Goal: Task Accomplishment & Management: Manage account settings

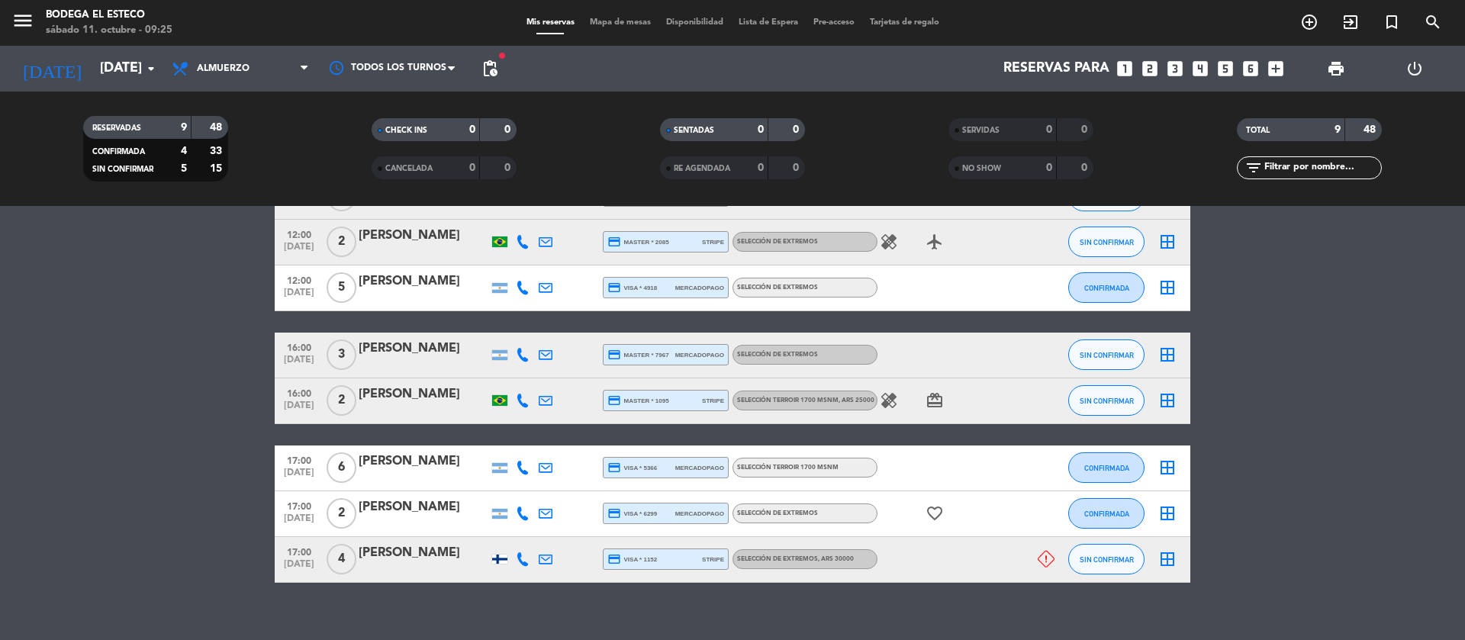
scroll to position [248, 0]
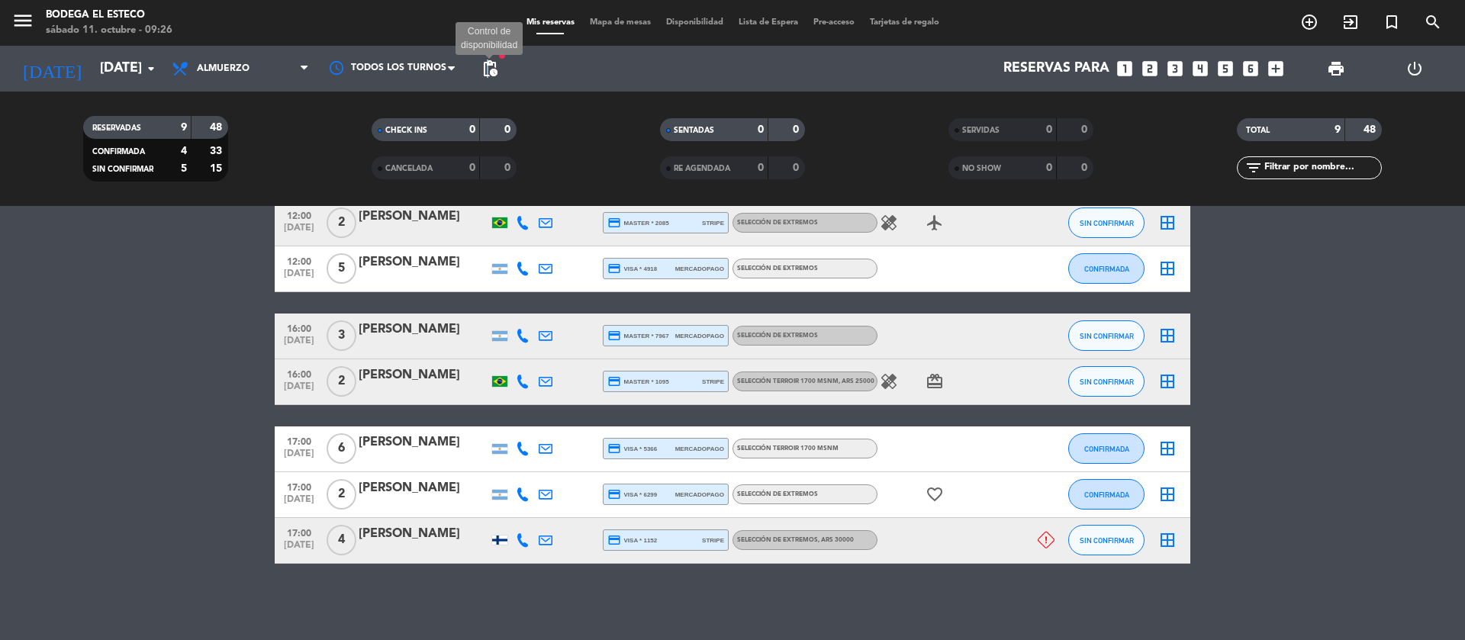
click at [485, 75] on span "pending_actions" at bounding box center [490, 69] width 18 height 18
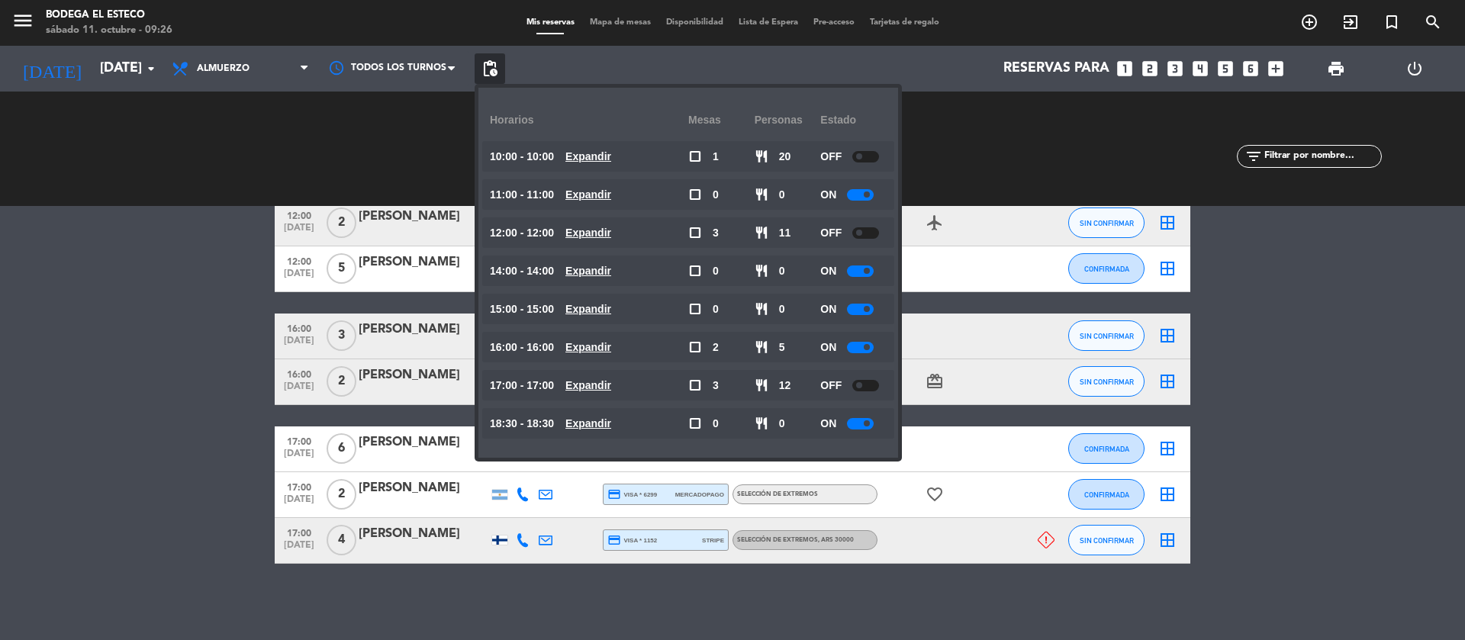
click at [221, 436] on bookings-row "10:00 [DATE] Two Wheels Expedições | [PERSON_NAME] [PERSON_NAME] headset_mic cr…" at bounding box center [732, 326] width 1465 height 476
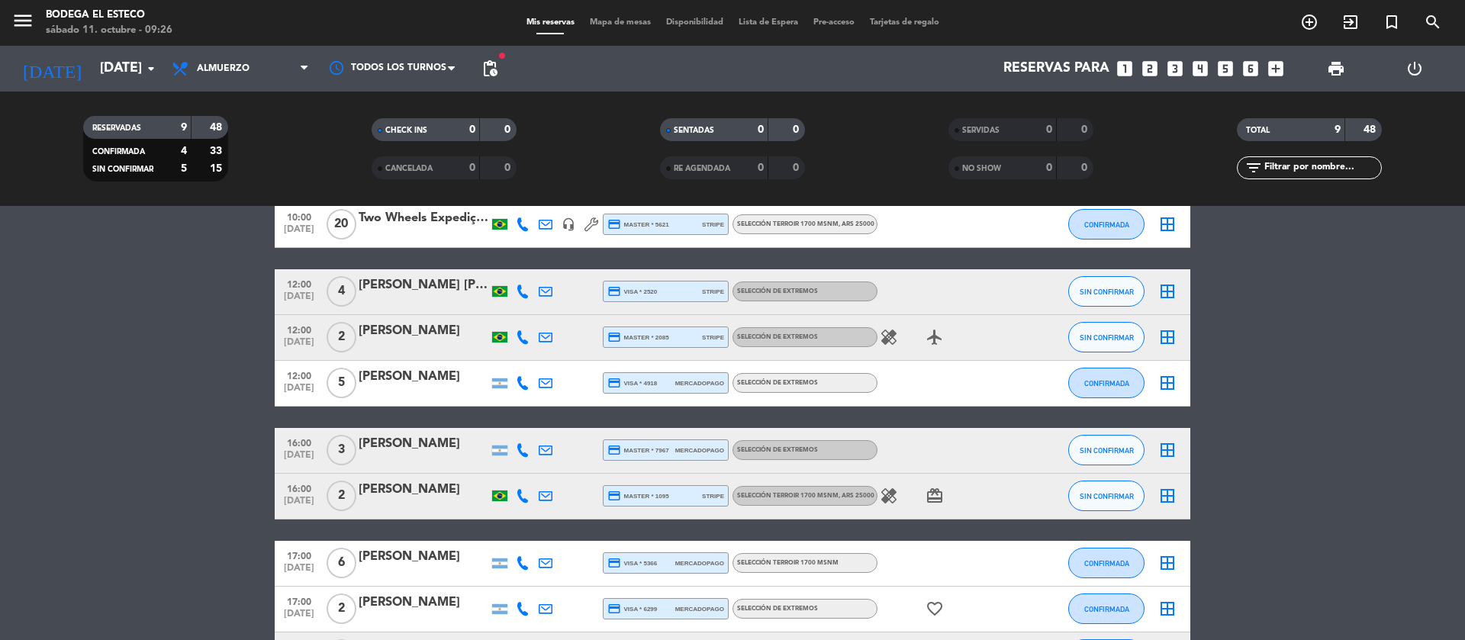
scroll to position [19, 0]
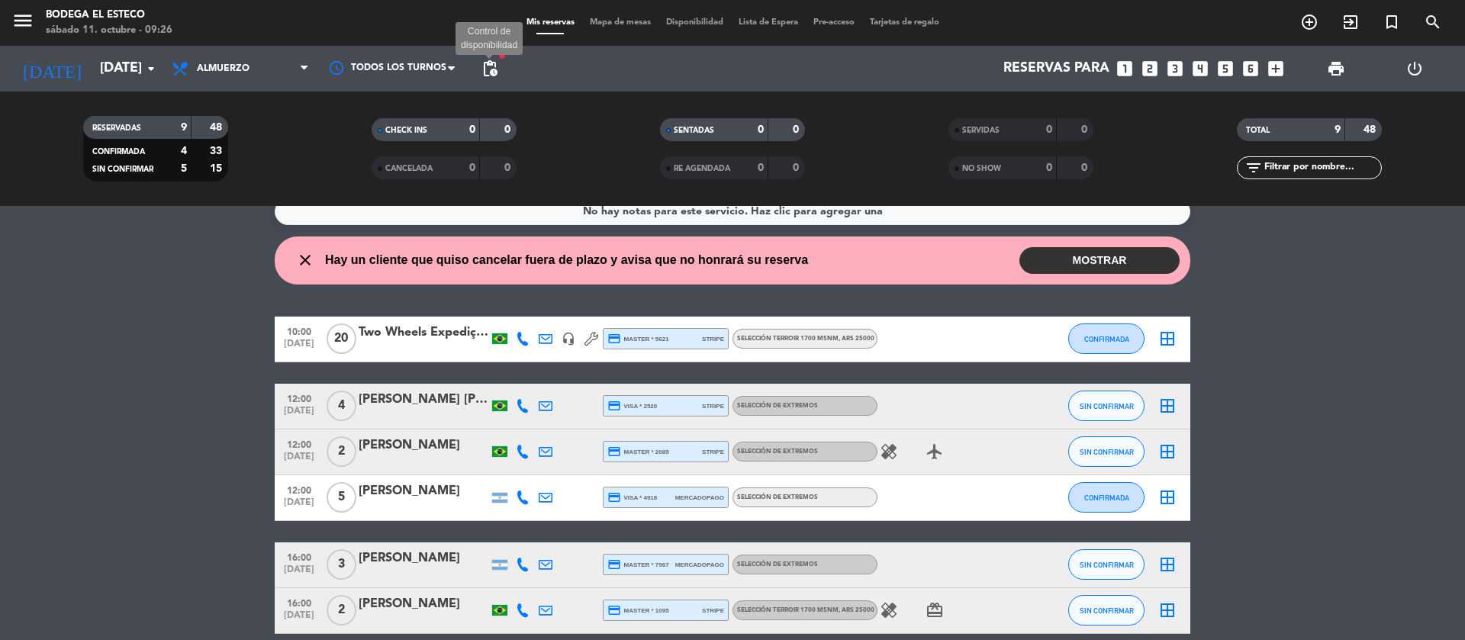
click at [491, 69] on span "pending_actions" at bounding box center [490, 69] width 18 height 18
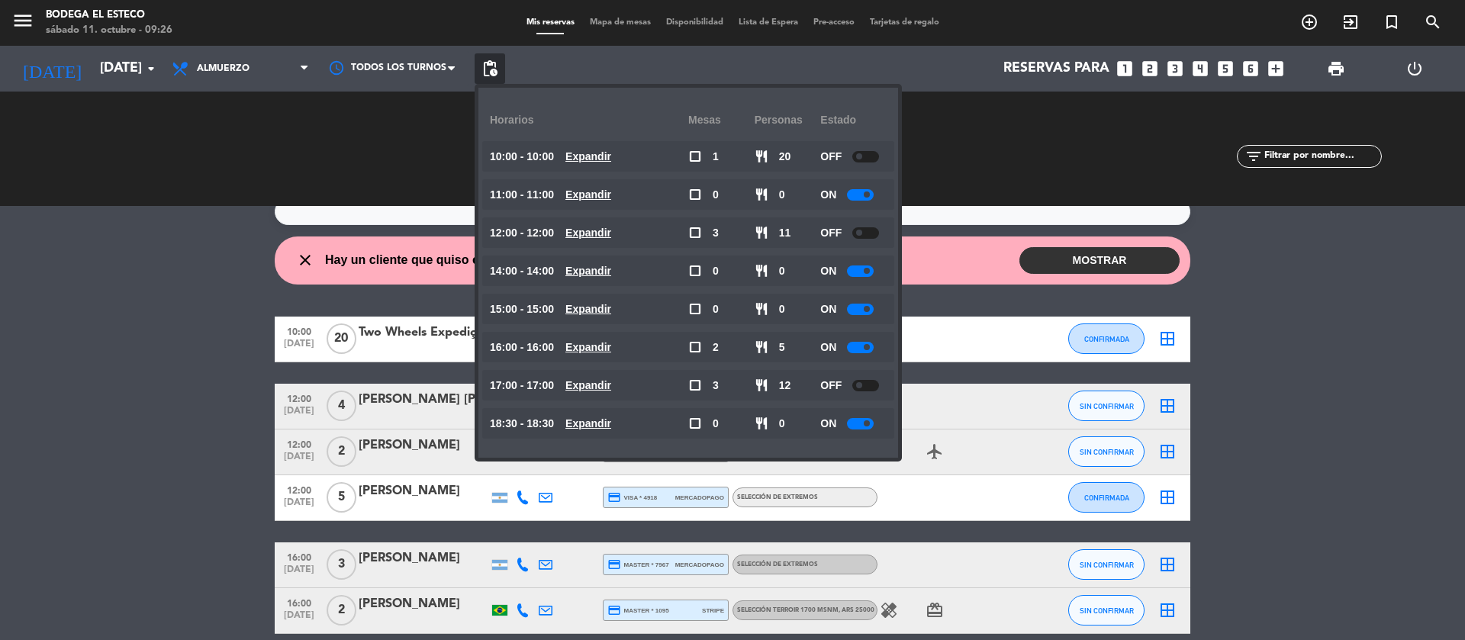
click at [268, 411] on bookings-row "10:00 [DATE] Two Wheels Expedições | [PERSON_NAME] [PERSON_NAME] headset_mic cr…" at bounding box center [732, 555] width 1465 height 476
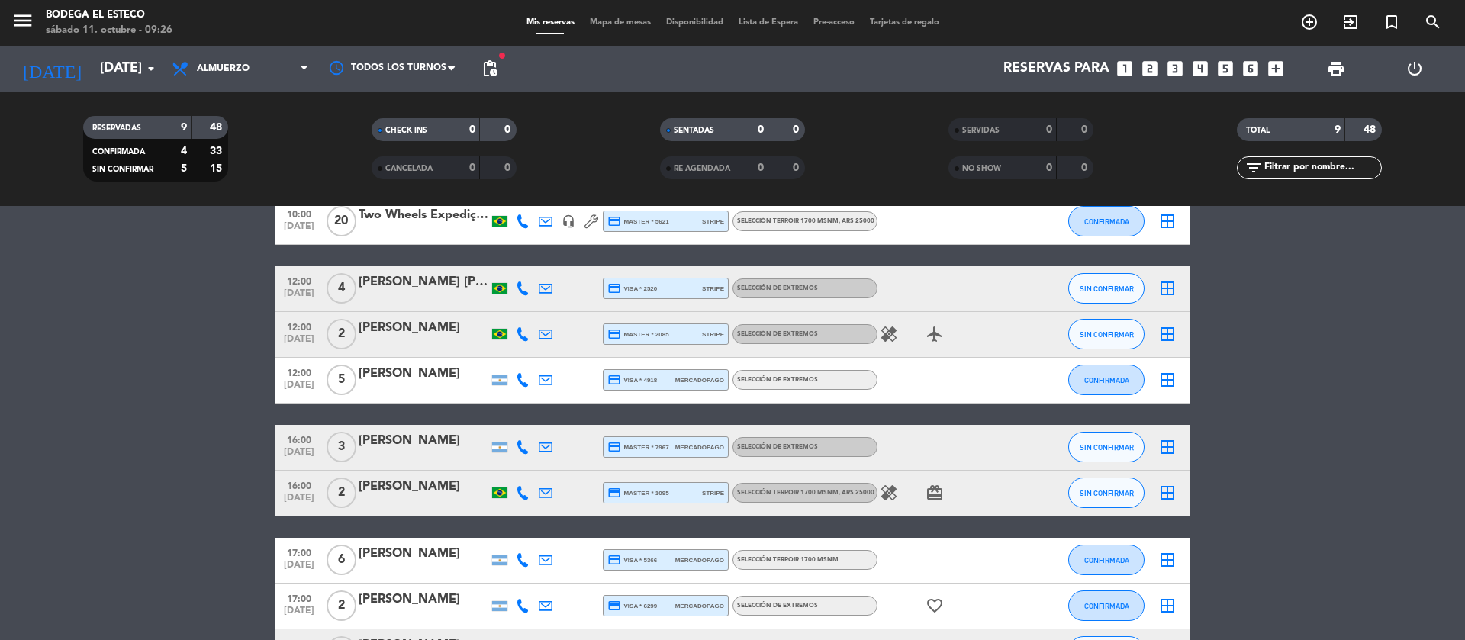
scroll to position [248, 0]
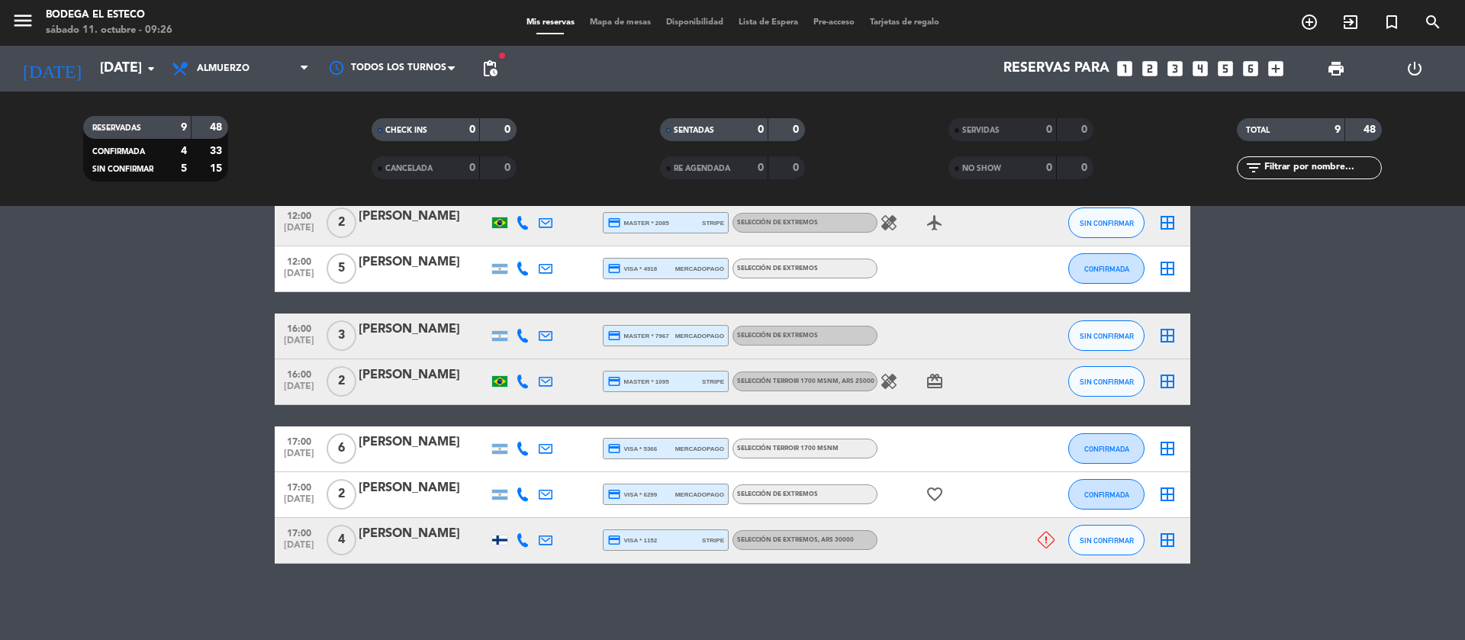
drag, startPoint x: 414, startPoint y: 527, endPoint x: 372, endPoint y: 527, distance: 42.0
click at [372, 527] on div "[PERSON_NAME]" at bounding box center [424, 534] width 130 height 20
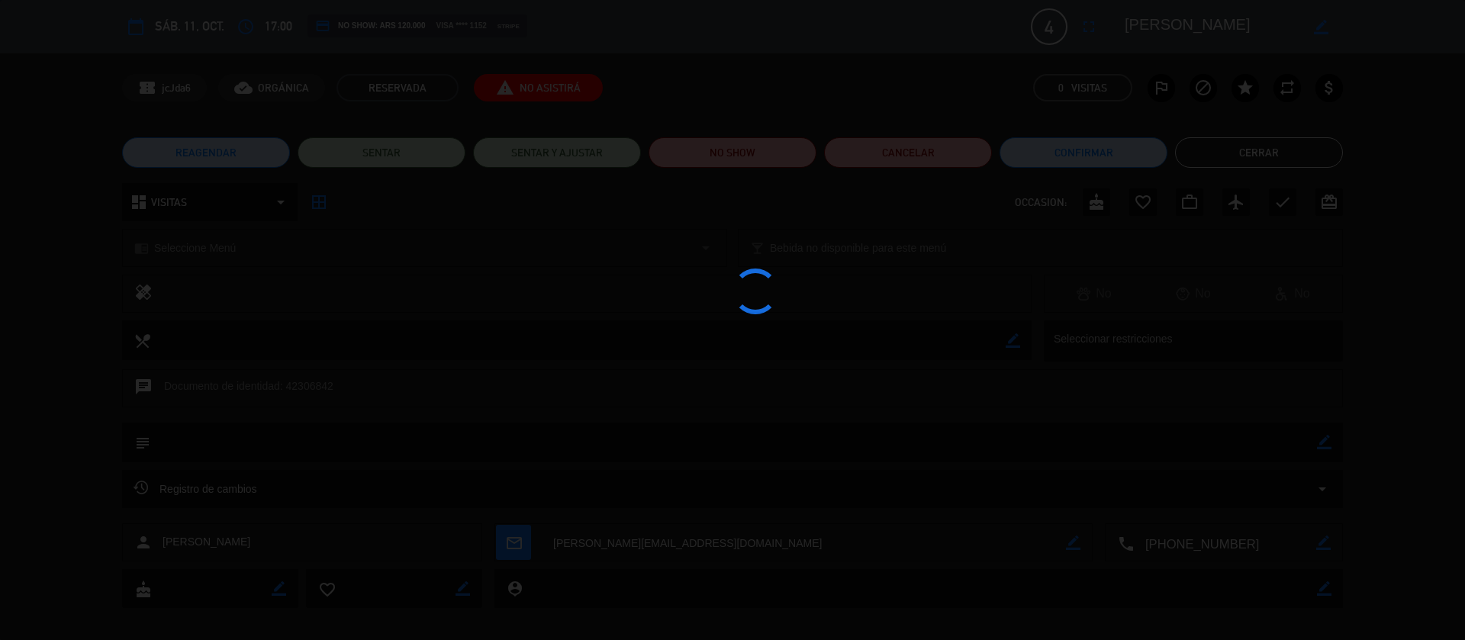
click at [372, 527] on div at bounding box center [732, 320] width 1465 height 640
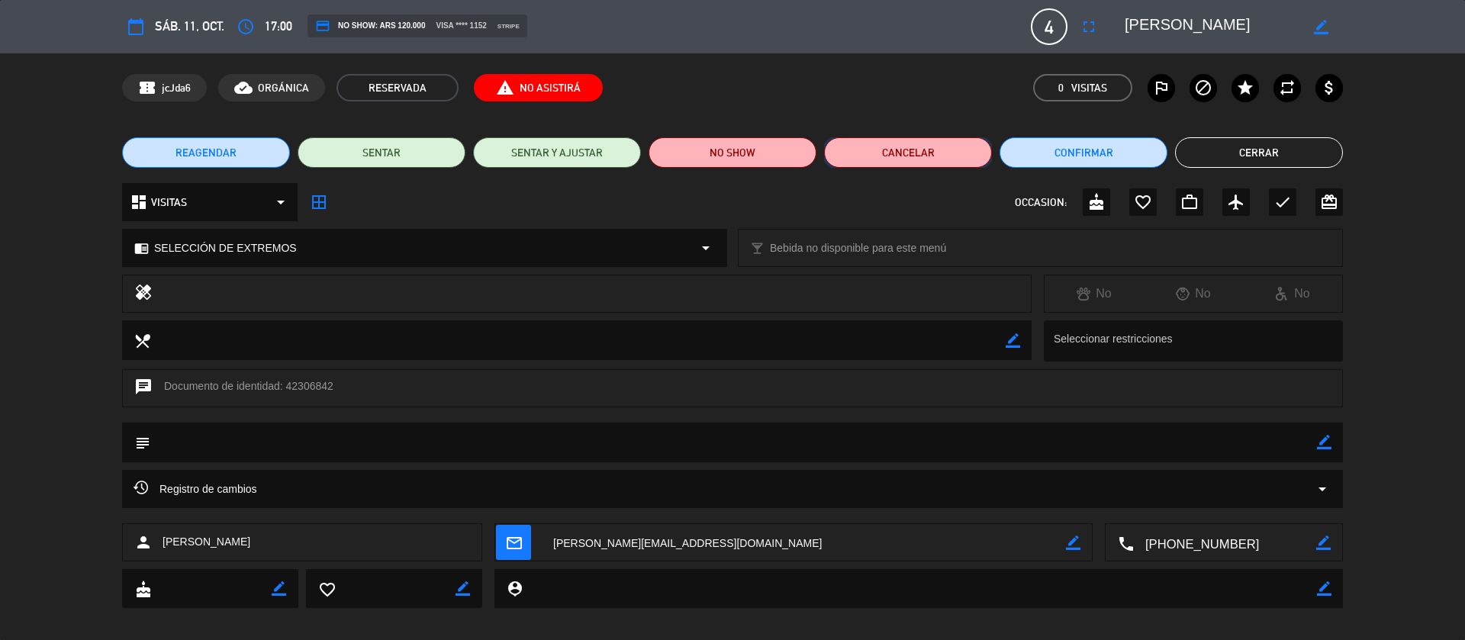
click at [881, 149] on button "Cancelar" at bounding box center [908, 152] width 168 height 31
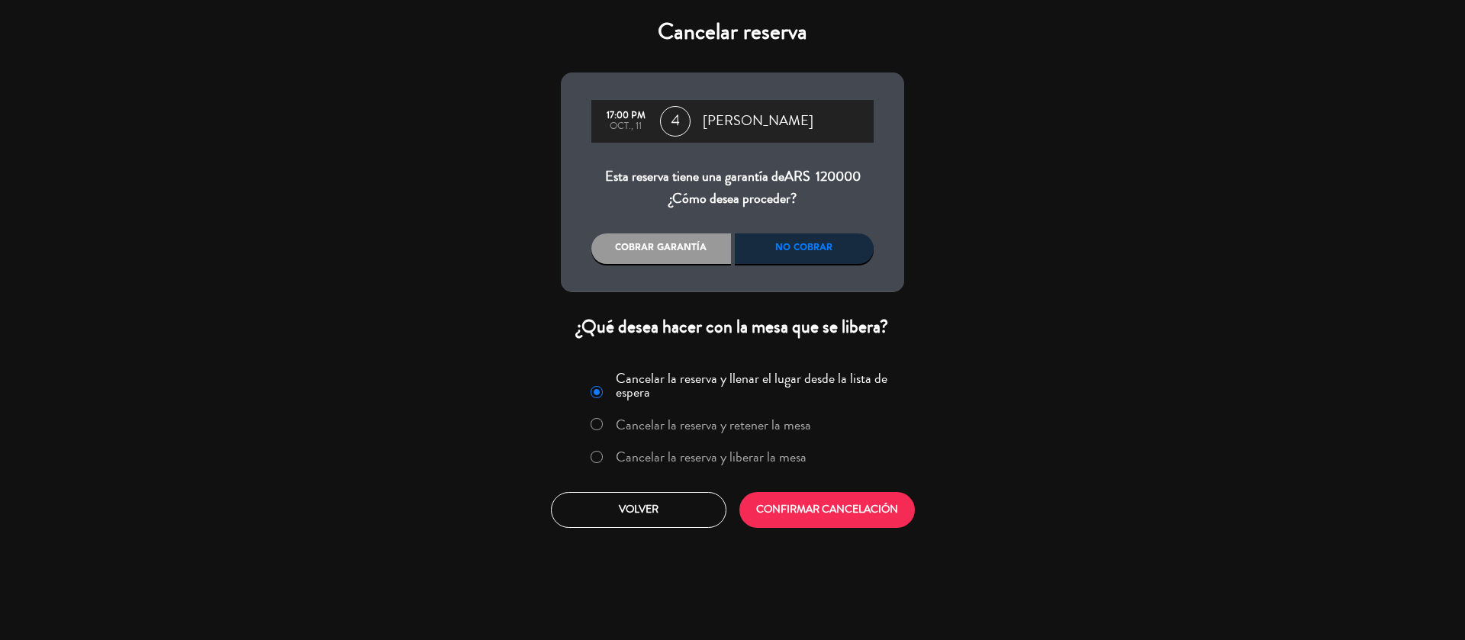
click at [597, 456] on input "Cancelar la reserva y liberar la mesa" at bounding box center [596, 456] width 10 height 10
radio input "true"
click at [783, 253] on div "No cobrar" at bounding box center [805, 249] width 140 height 31
click at [821, 521] on button "CONFIRMAR CANCELACIÓN" at bounding box center [828, 510] width 176 height 36
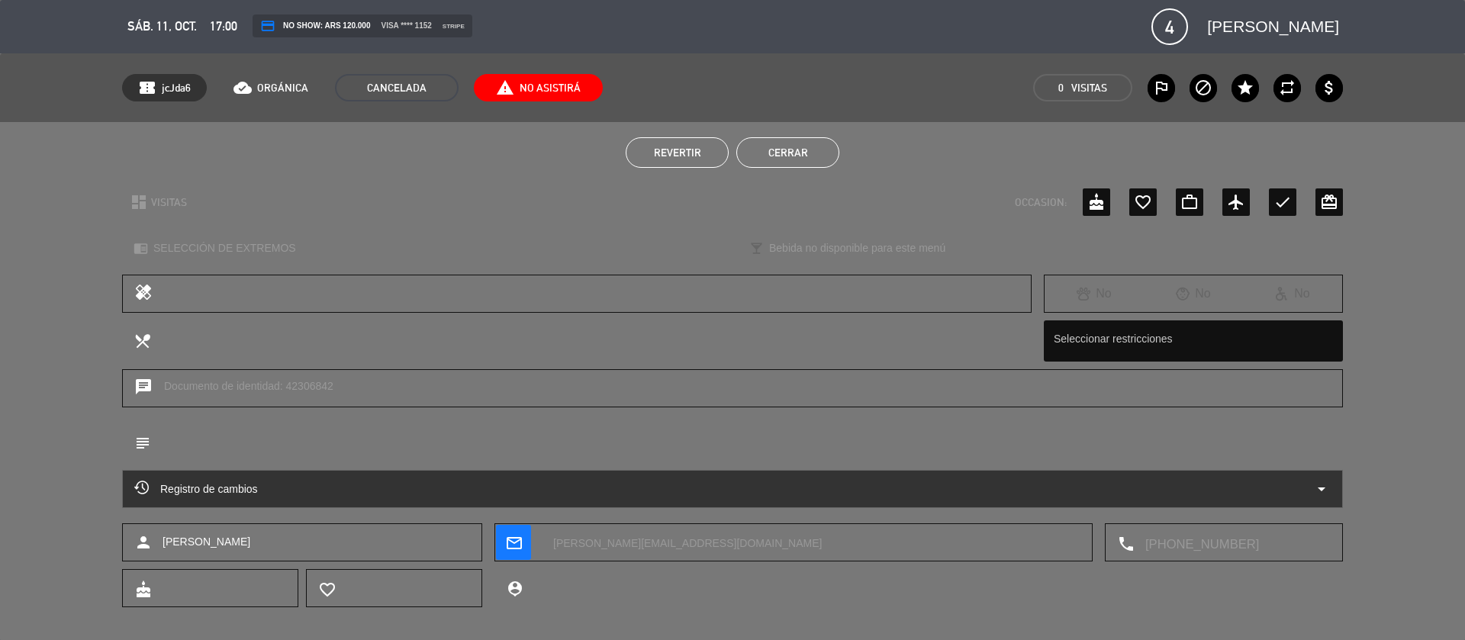
click at [768, 149] on button "Cerrar" at bounding box center [787, 152] width 103 height 31
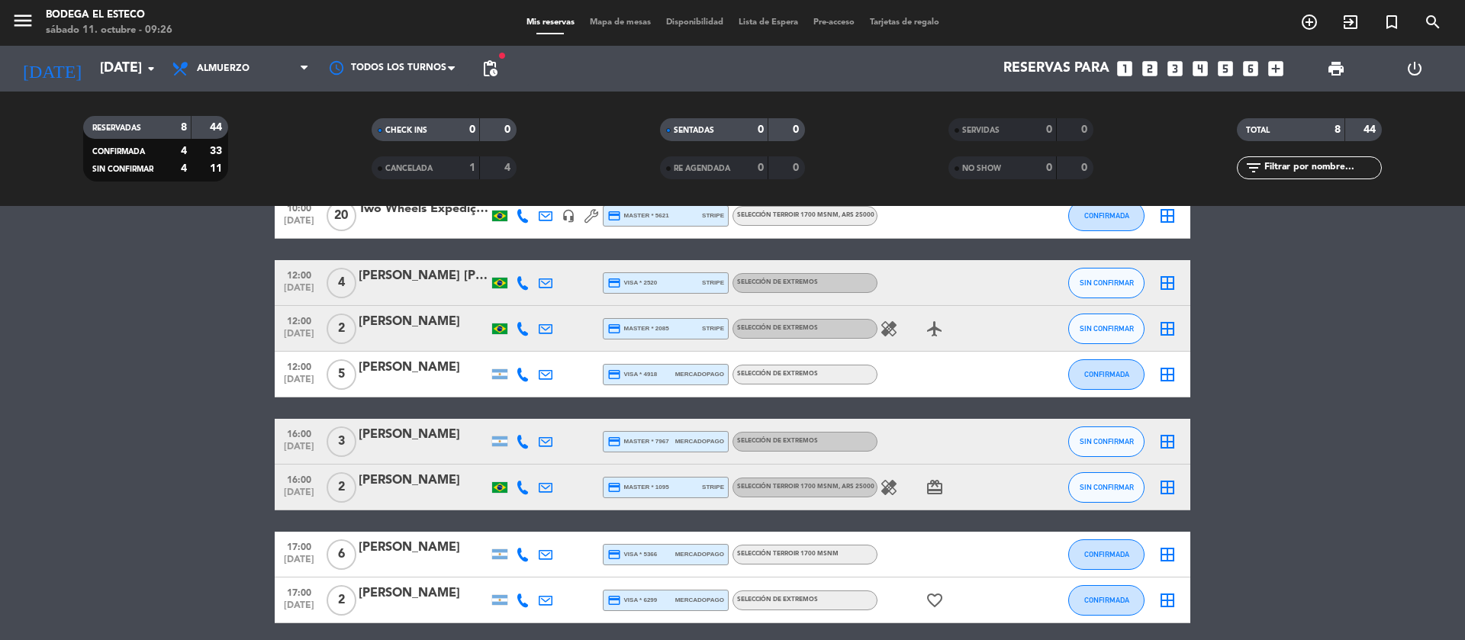
scroll to position [114, 0]
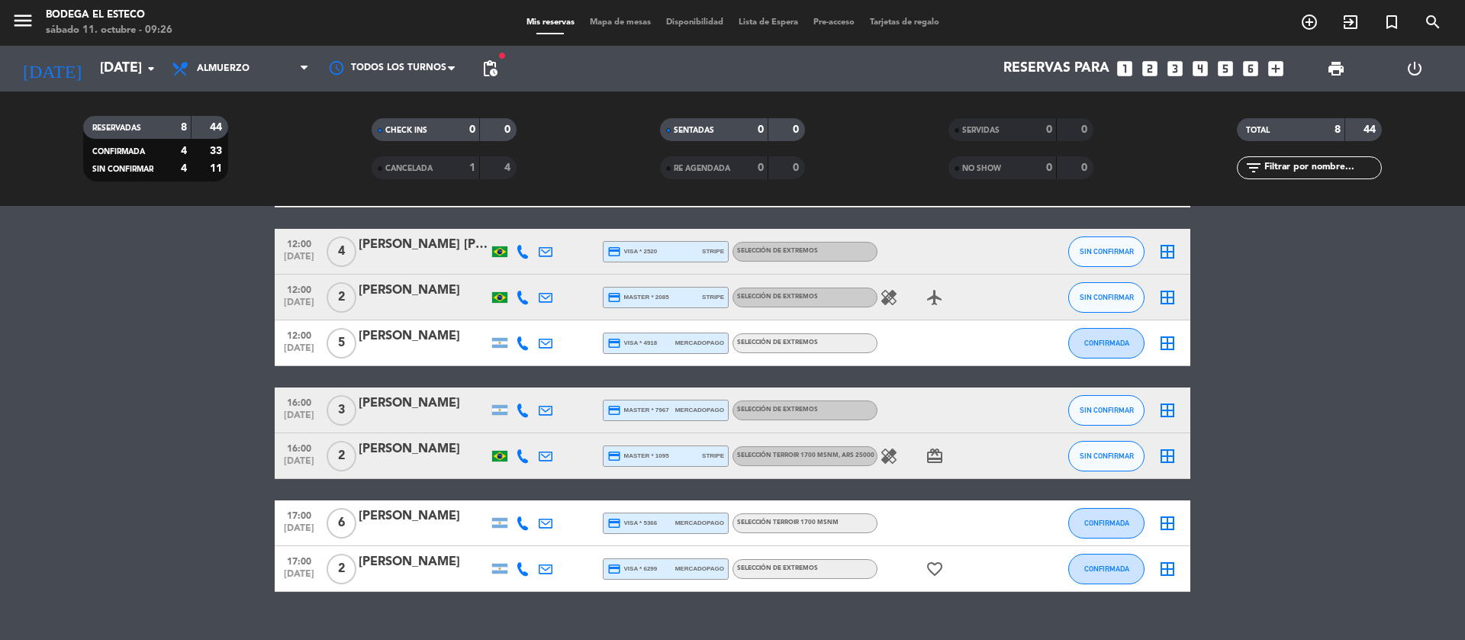
click at [480, 60] on span "pending_actions" at bounding box center [490, 68] width 31 height 31
click at [491, 60] on span "pending_actions" at bounding box center [490, 69] width 18 height 18
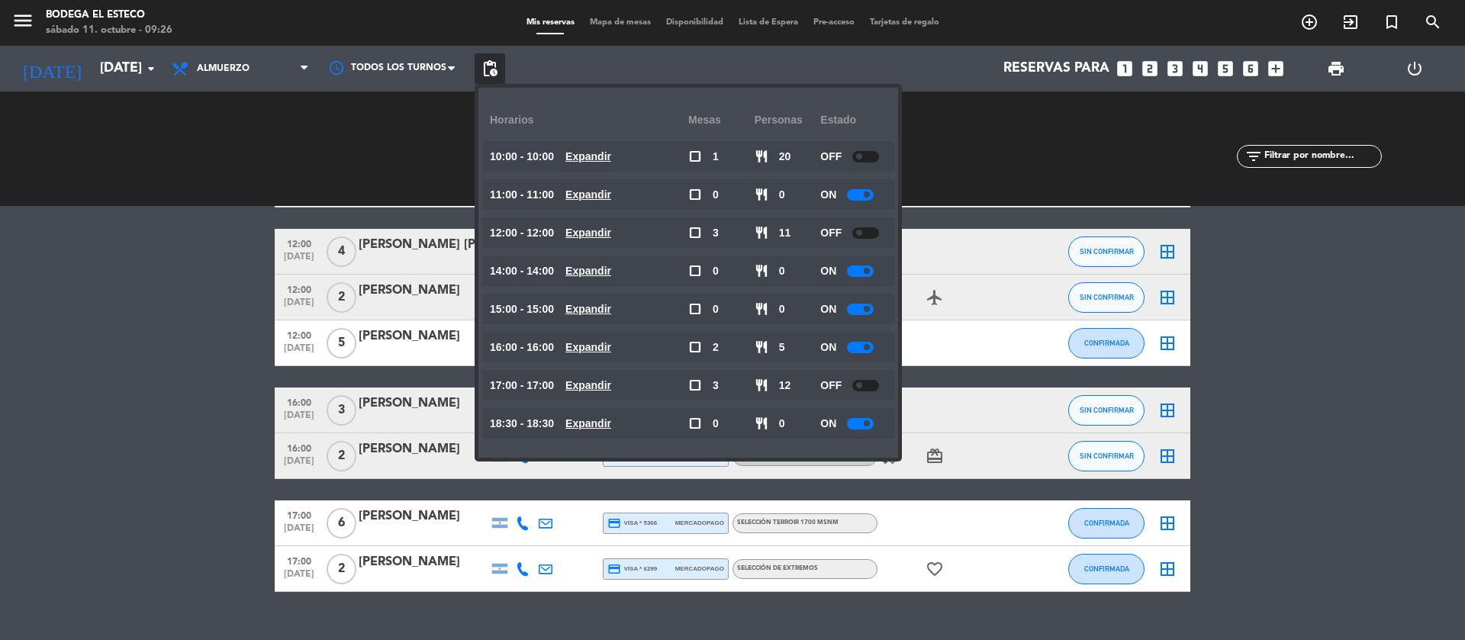
click at [185, 430] on bookings-row "10:00 [DATE] Two Wheels Expedições | [PERSON_NAME] [PERSON_NAME] headset_mic cr…" at bounding box center [732, 377] width 1465 height 430
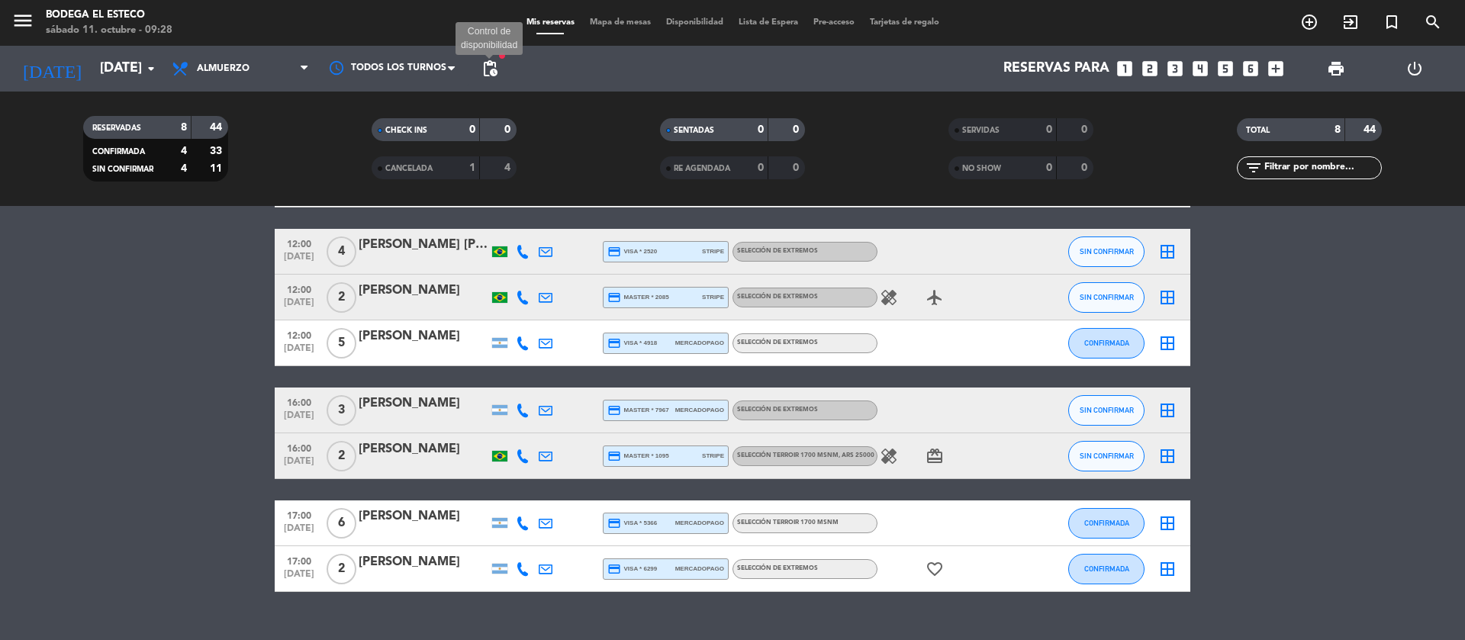
click at [494, 67] on span "pending_actions" at bounding box center [490, 69] width 18 height 18
